Goal: Find contact information: Find contact information

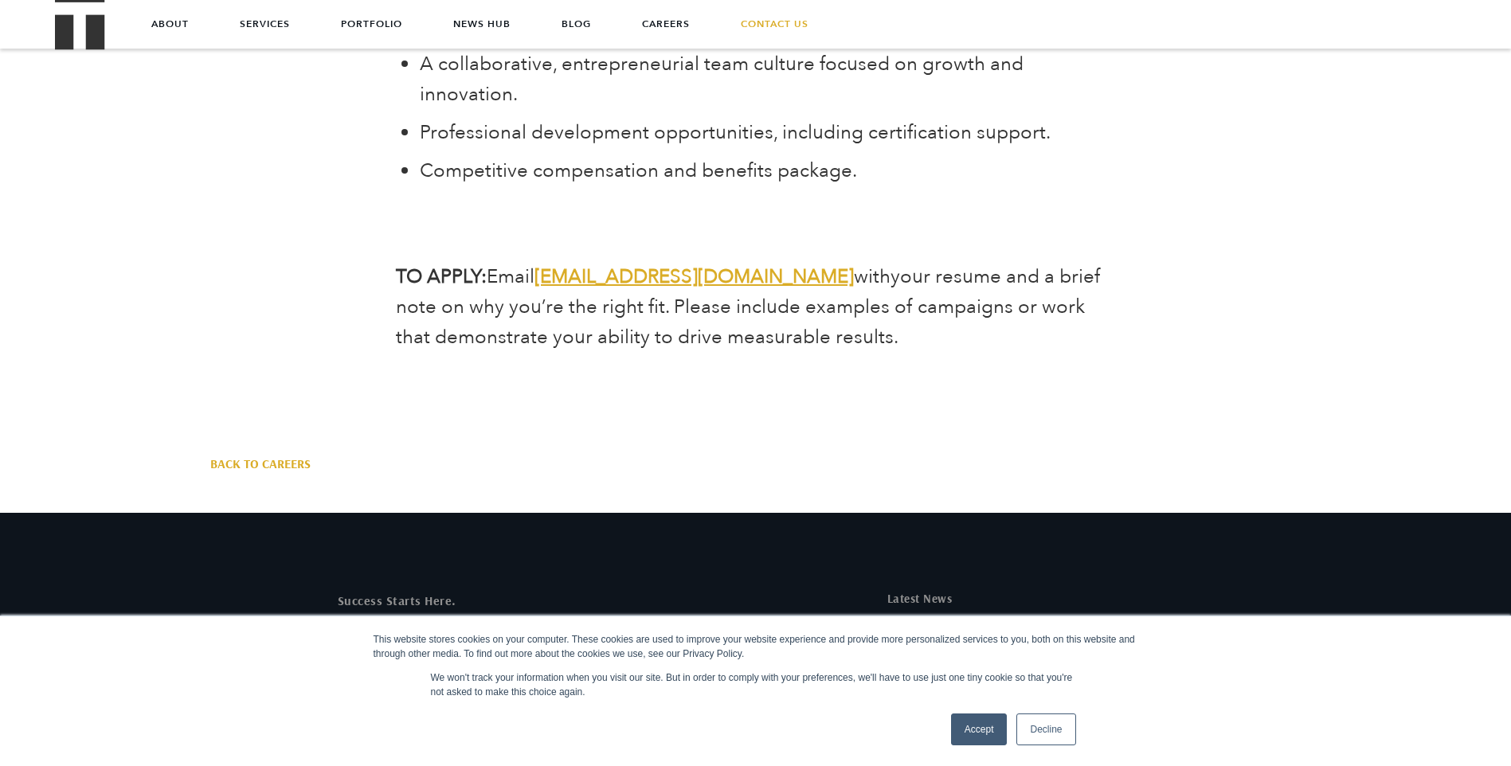
scroll to position [6357, 0]
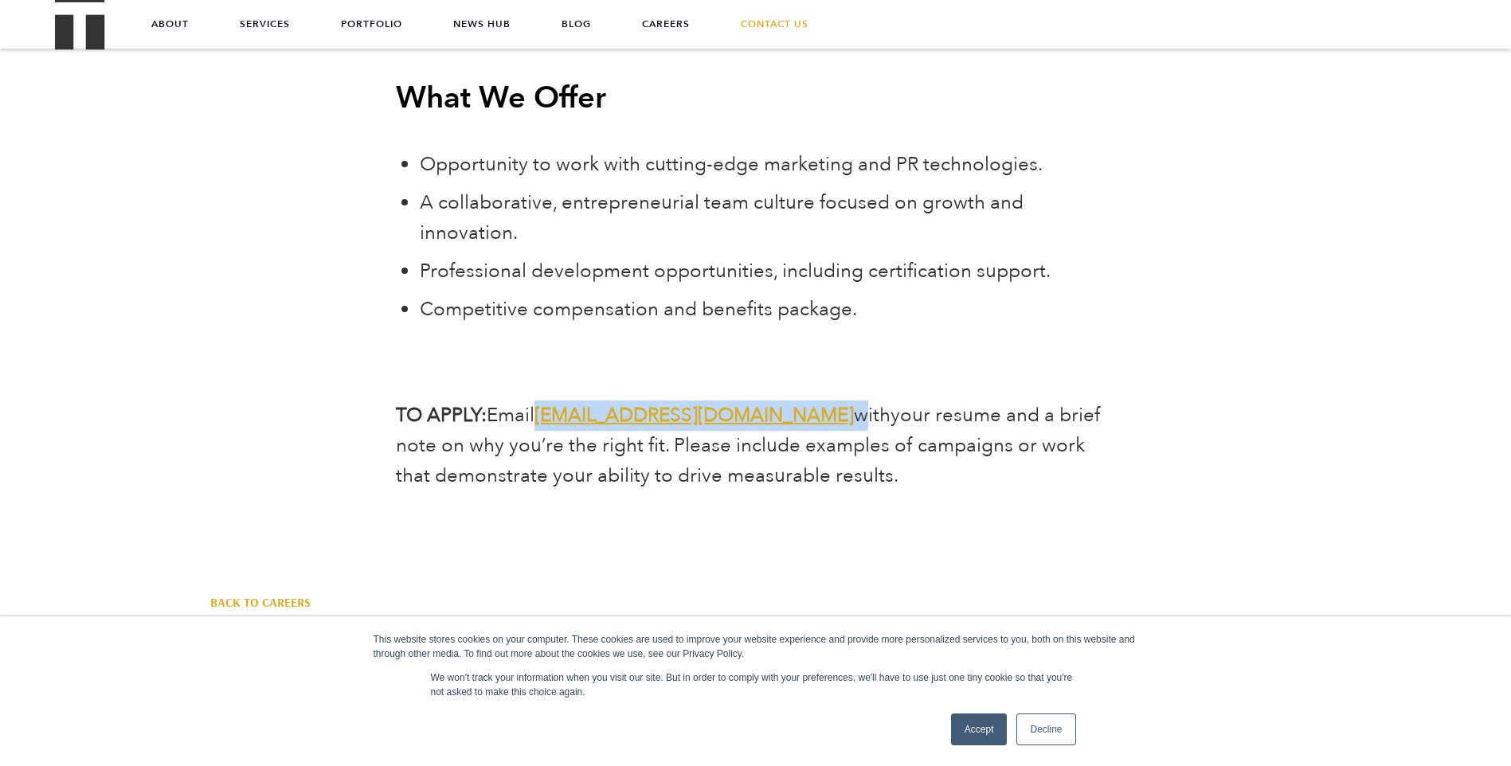
drag, startPoint x: 779, startPoint y: 361, endPoint x: 542, endPoint y: 363, distance: 237.3
click at [542, 402] on span "Email jointheteam@treblepr.com with" at bounding box center [689, 415] width 404 height 26
drag, startPoint x: 542, startPoint y: 363, endPoint x: 569, endPoint y: 363, distance: 27.1
copy span "jointheteam@treblepr.com"
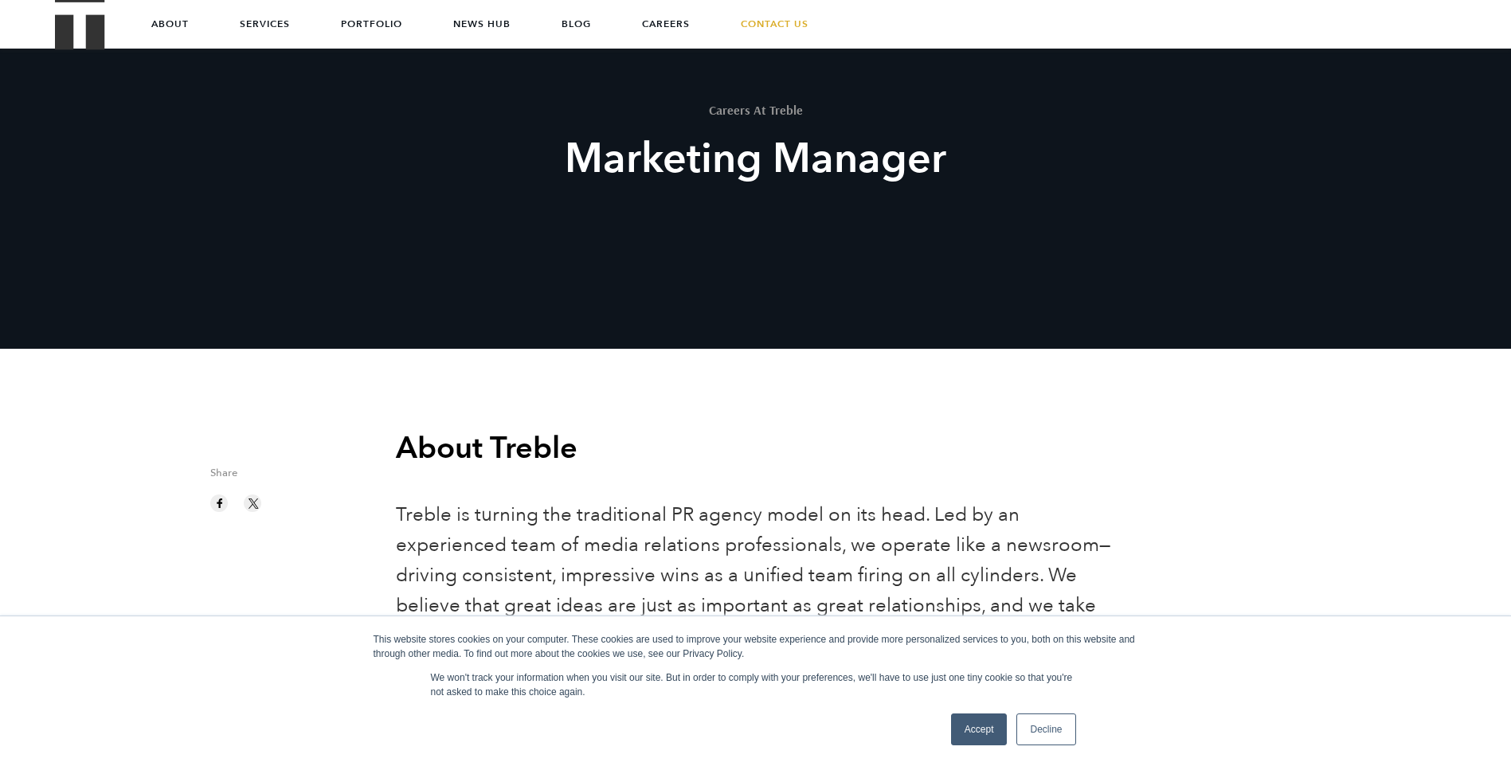
scroll to position [0, 0]
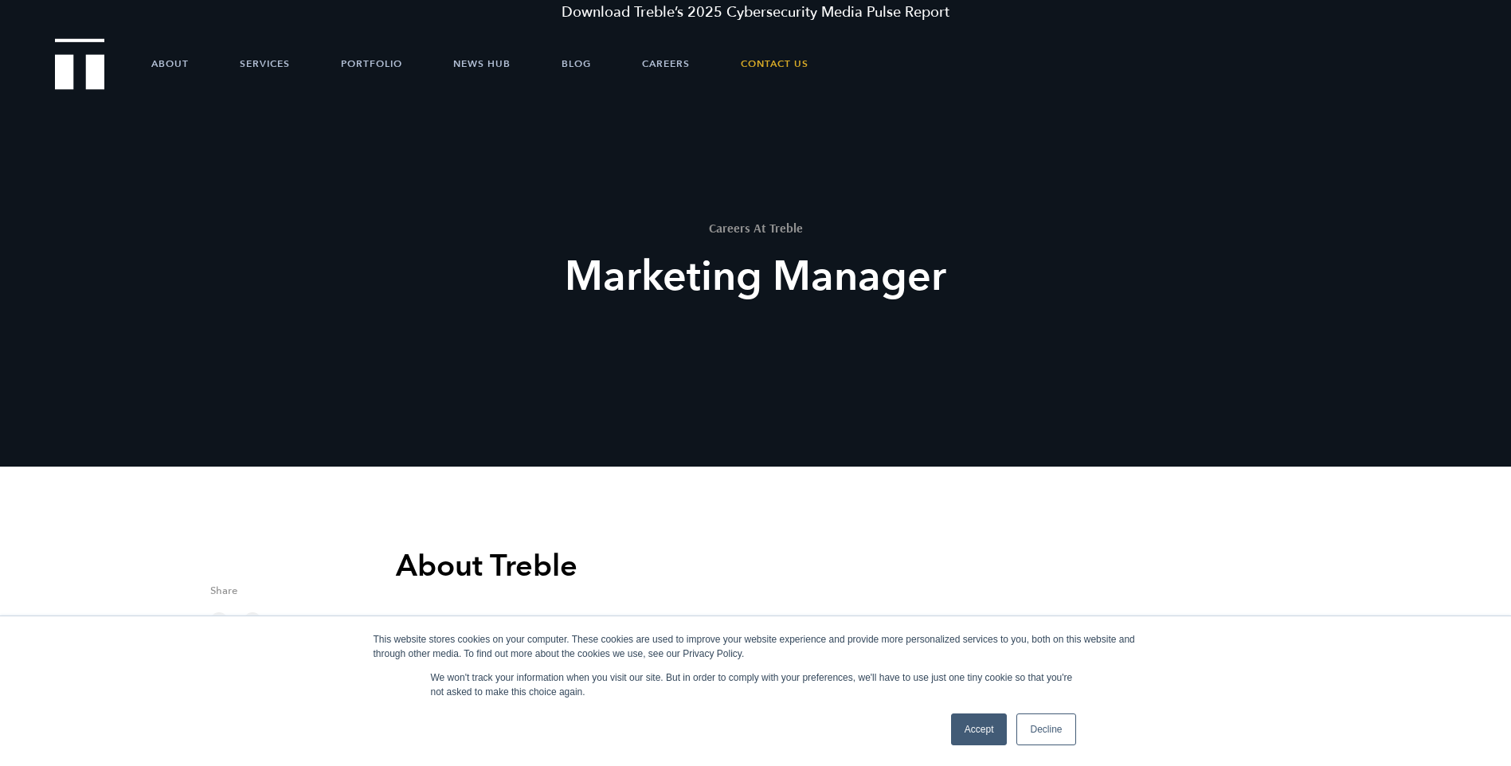
click at [72, 75] on img "Treble logo" at bounding box center [80, 63] width 50 height 51
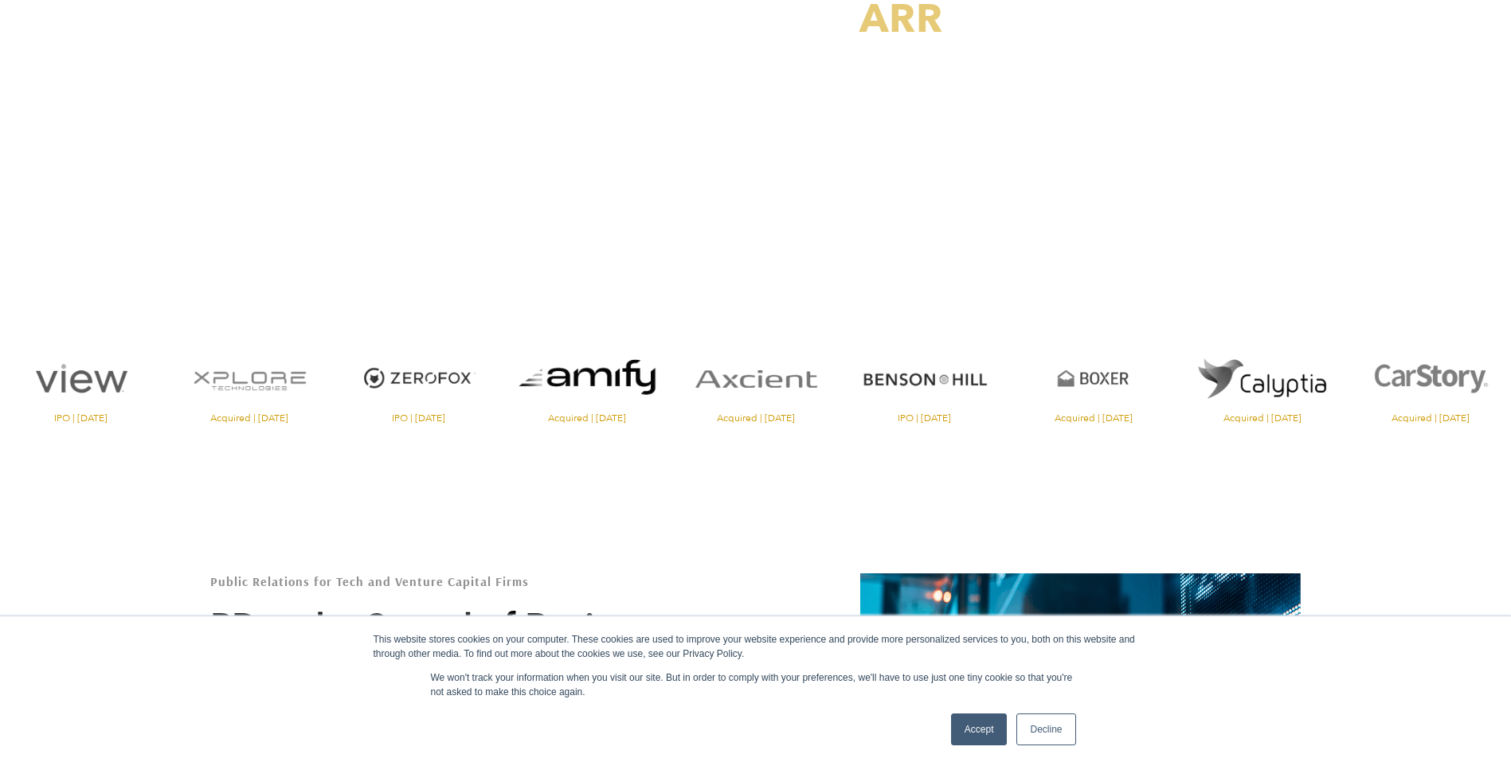
scroll to position [796, 0]
